Goal: Navigation & Orientation: Understand site structure

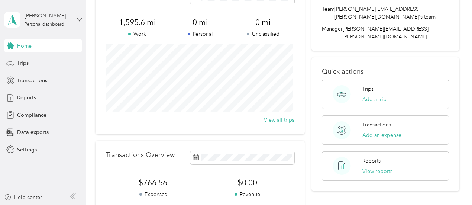
scroll to position [37, 0]
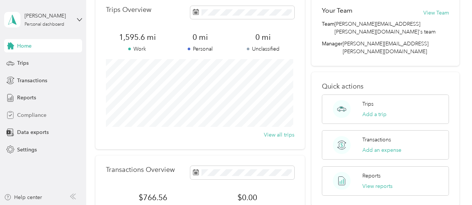
click at [38, 114] on span "Compliance" at bounding box center [31, 115] width 29 height 8
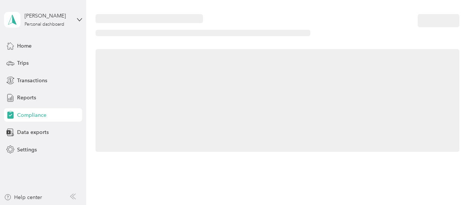
scroll to position [37, 0]
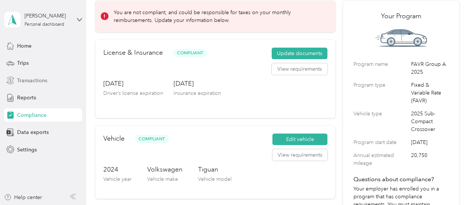
click at [18, 78] on span "Transactions" at bounding box center [32, 80] width 30 height 8
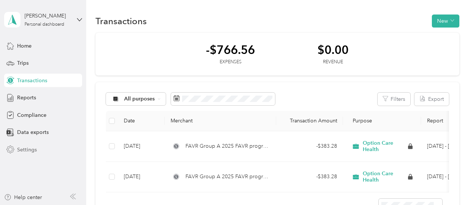
click at [29, 148] on span "Settings" at bounding box center [27, 150] width 20 height 8
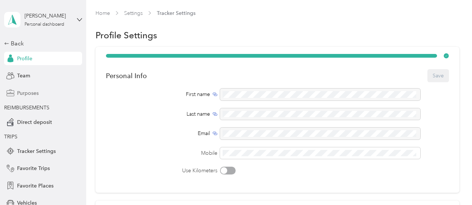
click at [21, 93] on span "Purposes" at bounding box center [28, 93] width 22 height 8
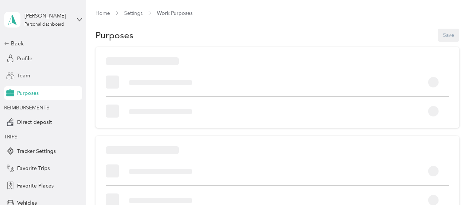
click at [21, 79] on span "Team" at bounding box center [23, 76] width 13 height 8
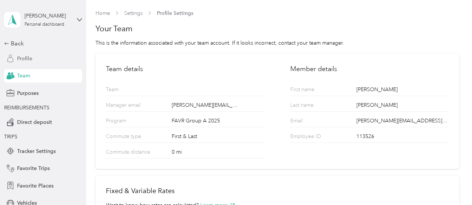
click at [19, 58] on span "Profile" at bounding box center [24, 59] width 15 height 8
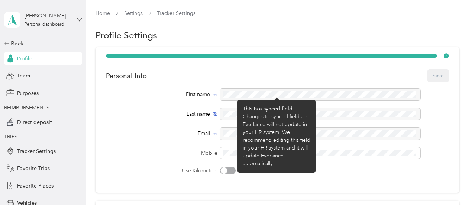
scroll to position [74, 0]
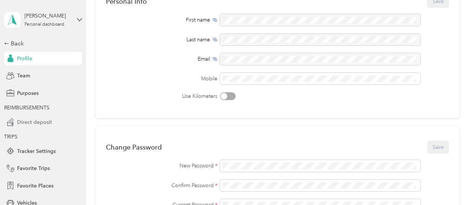
click at [35, 123] on span "Direct deposit" at bounding box center [34, 122] width 35 height 8
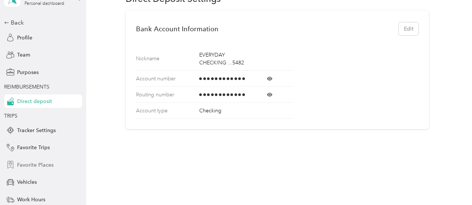
scroll to position [37, 0]
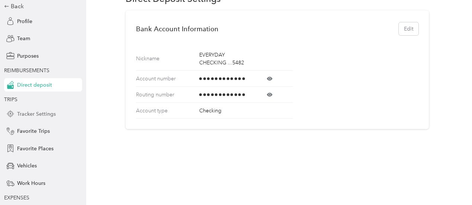
click at [40, 114] on span "Tracker Settings" at bounding box center [36, 114] width 39 height 8
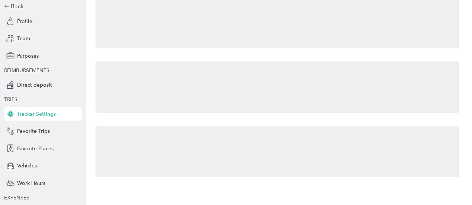
scroll to position [44, 0]
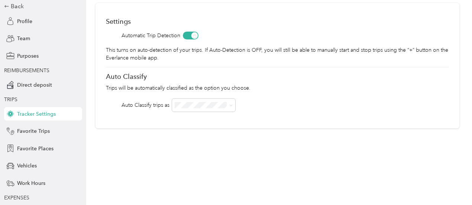
click at [41, 138] on div "Back Profile Team Purposes REIMBURSEMENTS Direct deposit TRIPS Tracker Settings…" at bounding box center [43, 124] width 78 height 245
click at [41, 134] on span "Favorite Trips" at bounding box center [33, 131] width 33 height 8
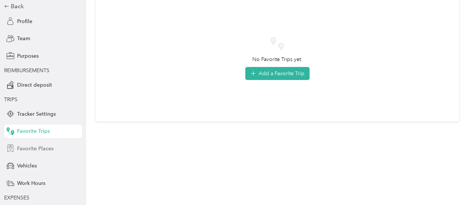
click at [41, 150] on span "Favorite Places" at bounding box center [35, 148] width 36 height 8
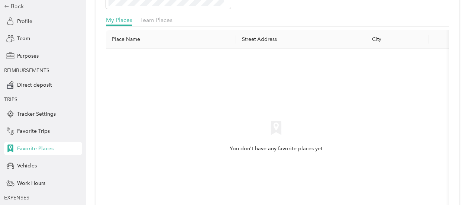
scroll to position [111, 0]
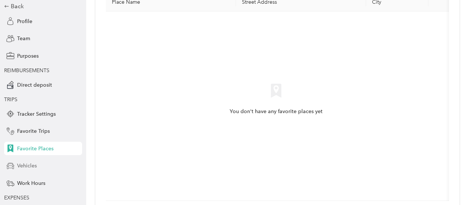
click at [27, 166] on span "Vehicles" at bounding box center [27, 166] width 20 height 8
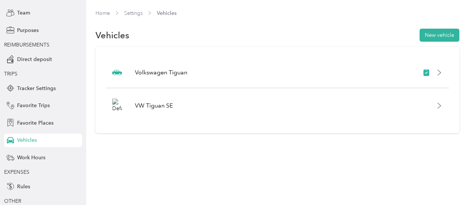
scroll to position [74, 0]
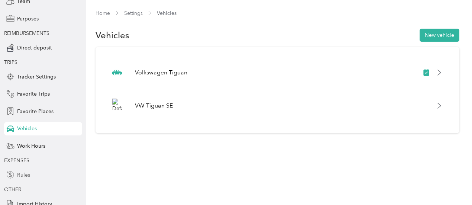
click at [22, 175] on span "Rules" at bounding box center [23, 175] width 13 height 8
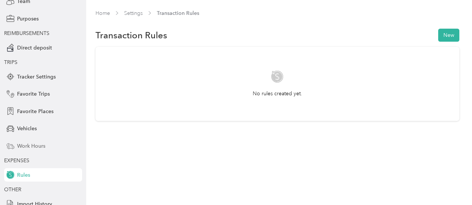
click at [25, 149] on span "Work Hours" at bounding box center [31, 146] width 28 height 8
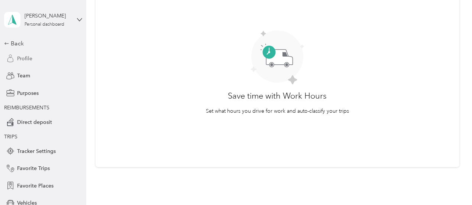
click at [30, 60] on div "Profile" at bounding box center [43, 58] width 78 height 13
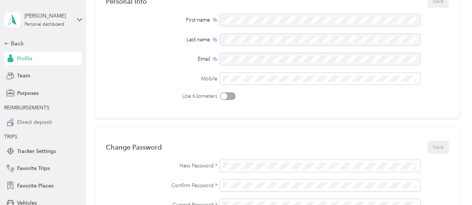
click at [27, 124] on span "Direct deposit" at bounding box center [34, 122] width 35 height 8
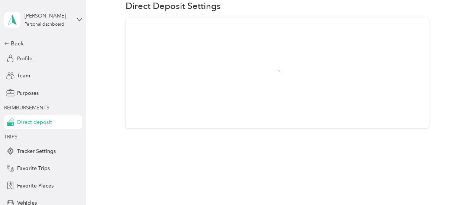
scroll to position [36, 0]
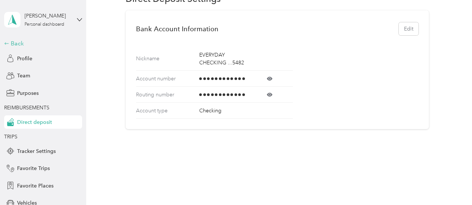
click at [16, 46] on div "Back" at bounding box center [41, 43] width 74 height 9
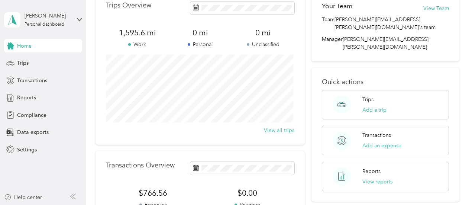
scroll to position [37, 0]
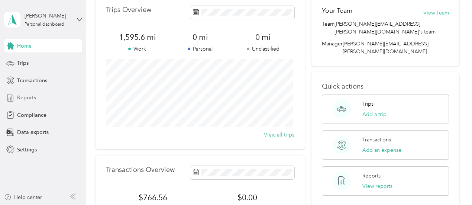
click at [29, 97] on span "Reports" at bounding box center [26, 98] width 19 height 8
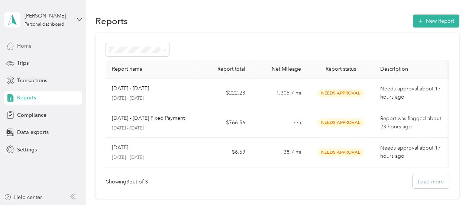
click at [22, 42] on span "Home" at bounding box center [24, 46] width 14 height 8
